Goal: Task Accomplishment & Management: Use online tool/utility

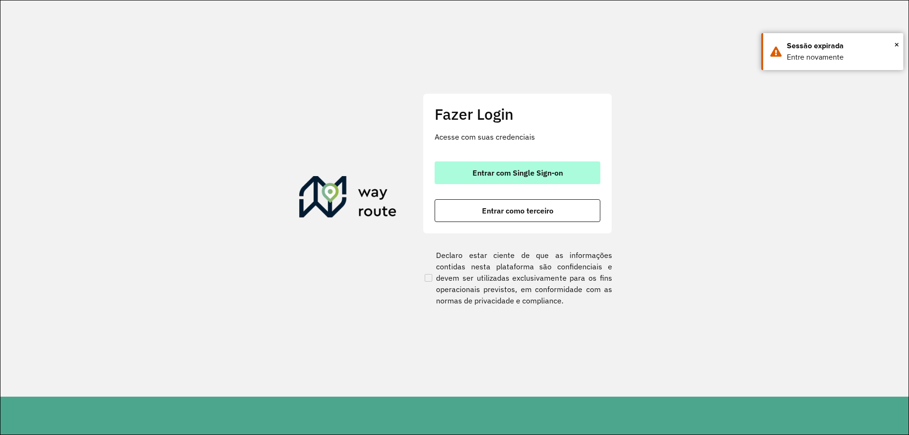
click at [522, 169] on span "Entrar com Single Sign-on" at bounding box center [517, 173] width 90 height 8
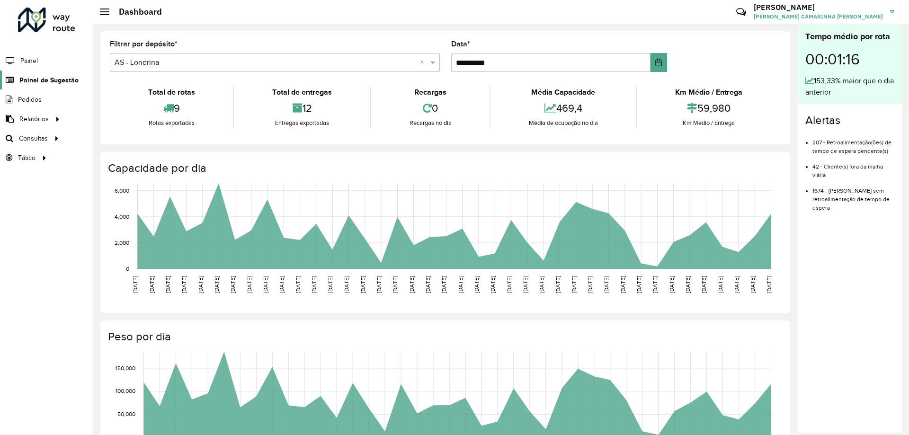
click at [19, 83] on span "Painel de Sugestão" at bounding box center [48, 80] width 59 height 10
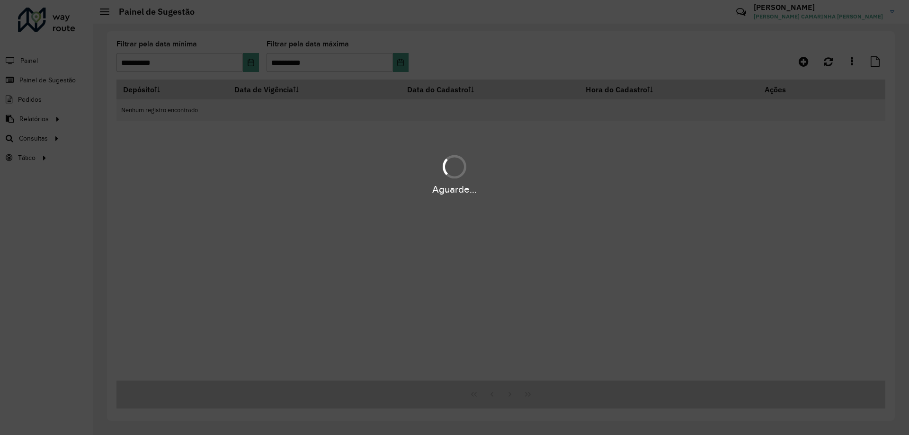
click at [231, 59] on hb-app "**********" at bounding box center [454, 217] width 909 height 435
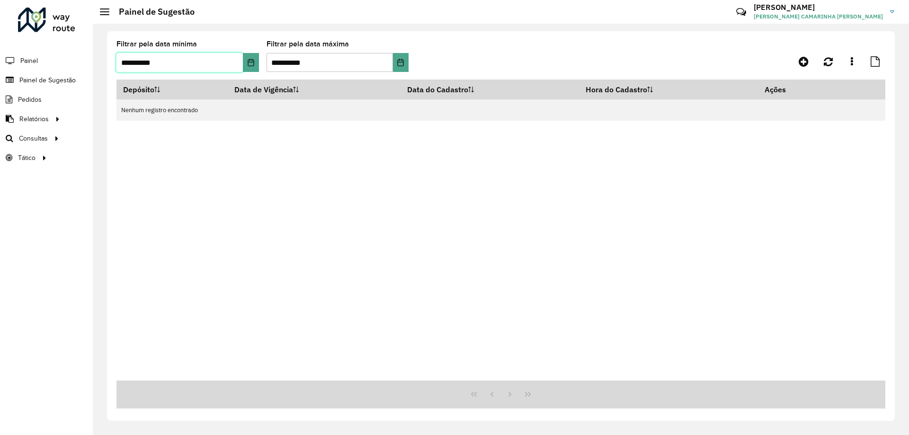
click at [231, 59] on input "**********" at bounding box center [179, 62] width 126 height 19
click at [254, 62] on icon "Choose Date" at bounding box center [251, 63] width 8 height 8
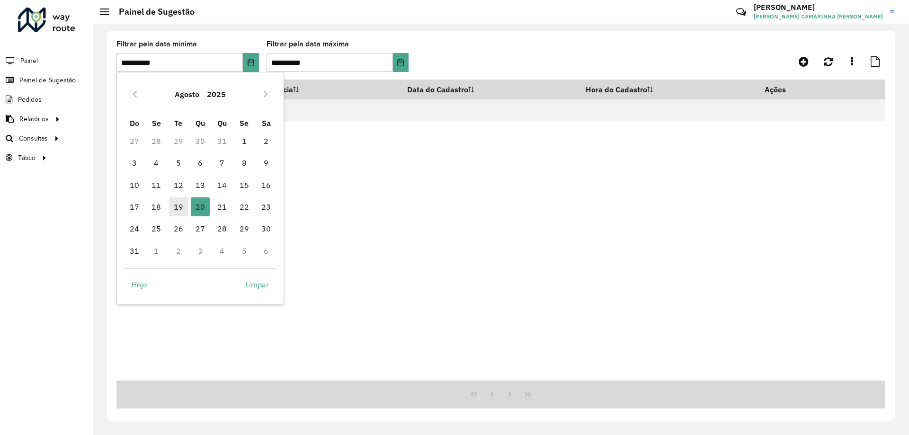
click at [178, 207] on span "19" at bounding box center [178, 206] width 19 height 19
type input "**********"
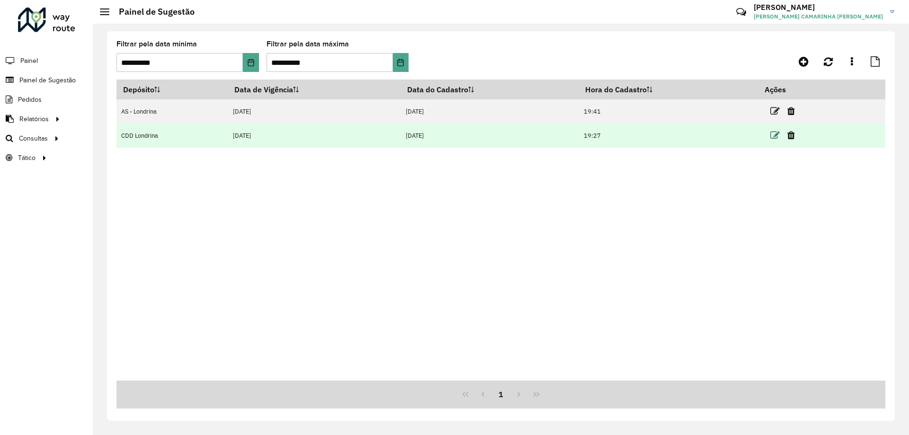
click at [780, 137] on icon at bounding box center [774, 135] width 9 height 9
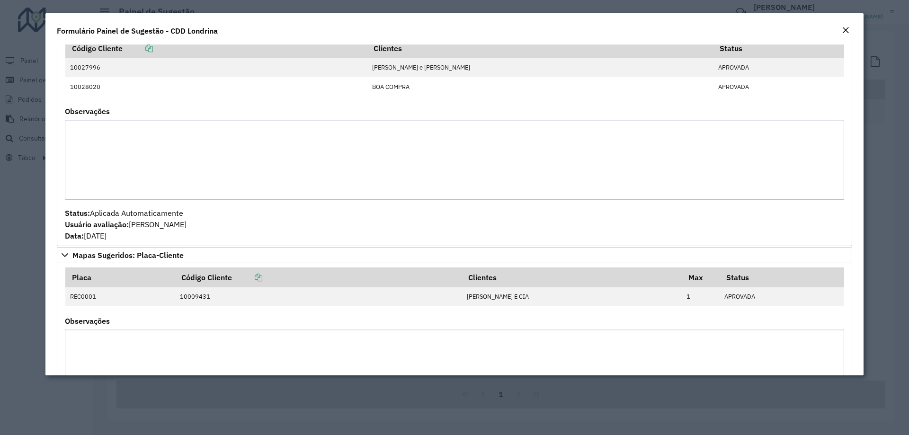
scroll to position [364, 0]
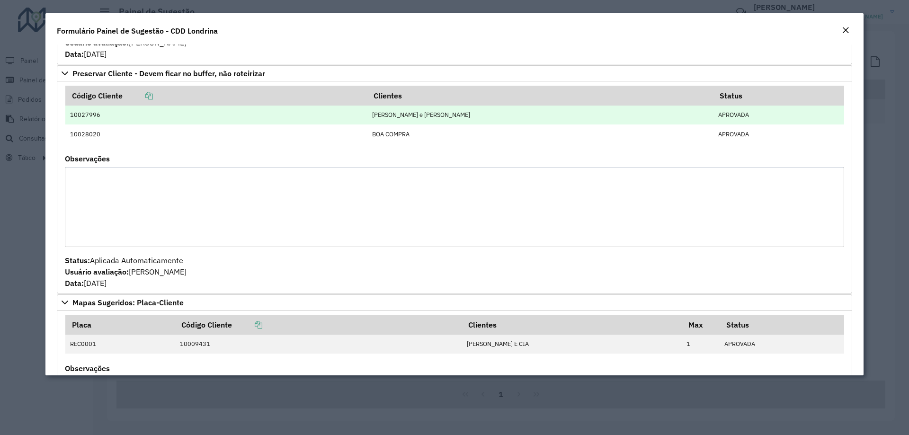
click at [95, 113] on td "10027996" at bounding box center [216, 115] width 302 height 19
click at [103, 117] on td "10027996" at bounding box center [216, 115] width 302 height 19
click at [90, 114] on td "10027996" at bounding box center [216, 115] width 302 height 19
drag, startPoint x: 81, startPoint y: 115, endPoint x: 101, endPoint y: 115, distance: 19.9
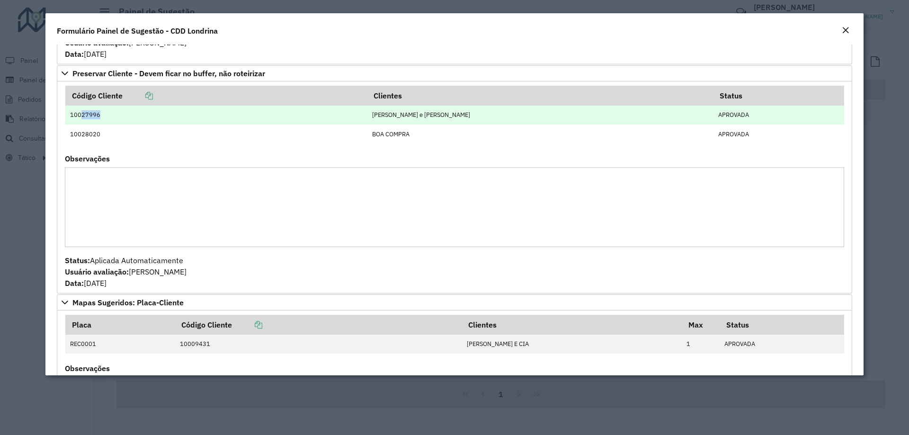
click at [101, 115] on td "10027996" at bounding box center [216, 115] width 302 height 19
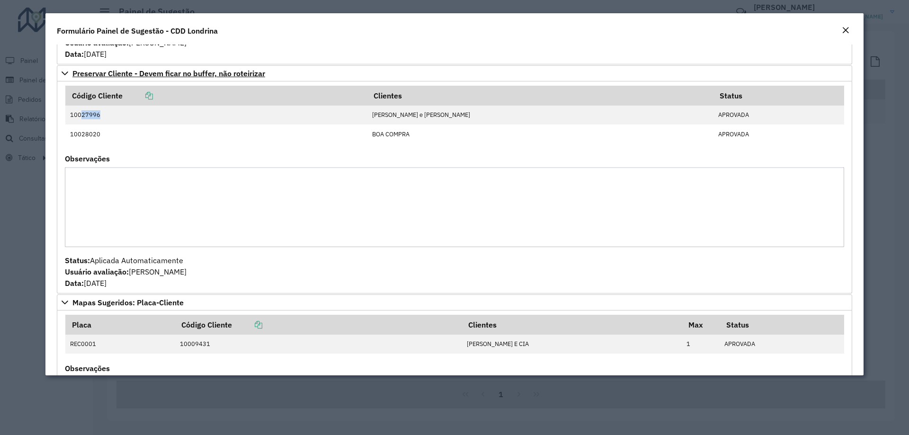
copy td "27996"
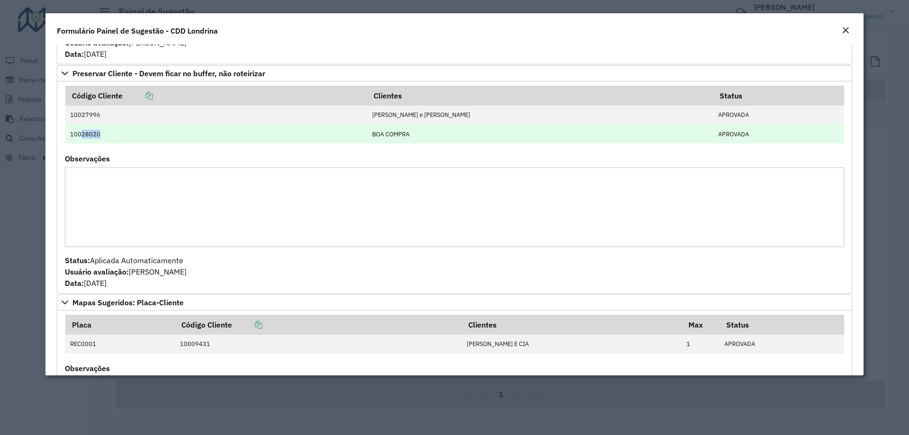
drag, startPoint x: 81, startPoint y: 132, endPoint x: 99, endPoint y: 134, distance: 18.1
click at [99, 134] on td "10028020" at bounding box center [216, 133] width 302 height 19
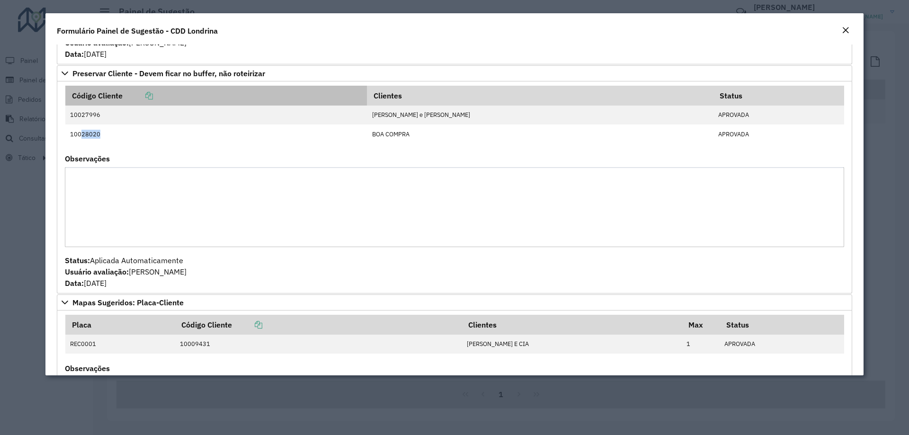
copy td "28020"
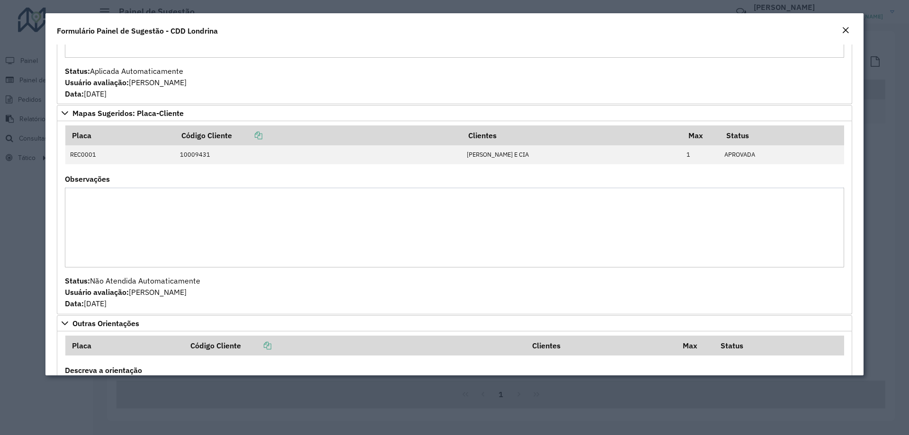
scroll to position [696, 0]
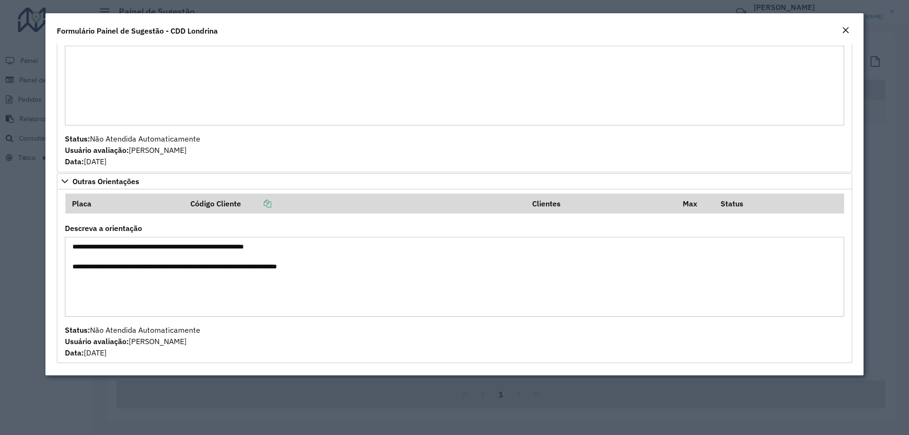
click at [37, 210] on modal-container "**********" at bounding box center [454, 217] width 909 height 435
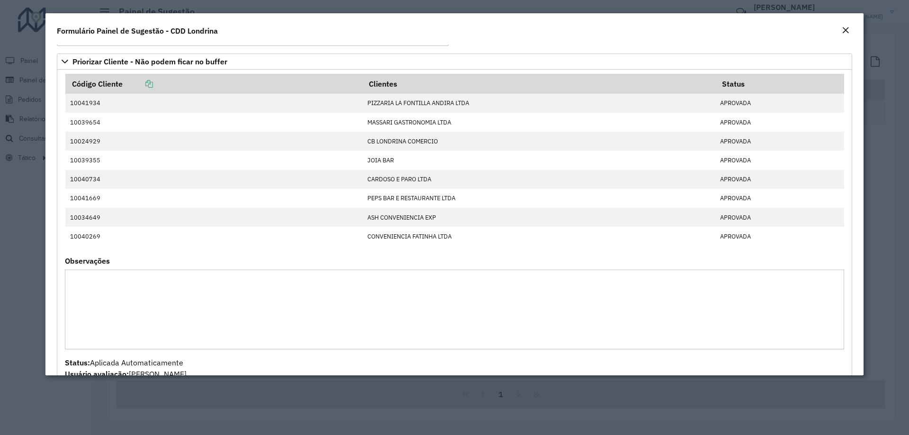
scroll to position [0, 0]
